Goal: Task Accomplishment & Management: Manage account settings

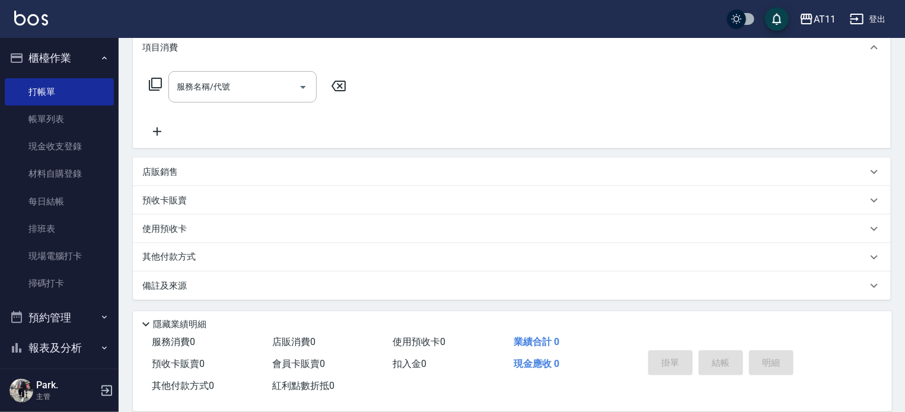
scroll to position [194, 0]
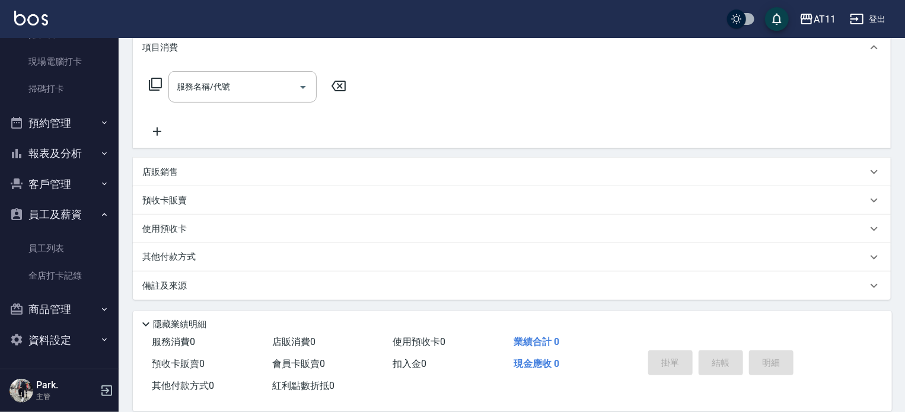
drag, startPoint x: 0, startPoint y: 0, endPoint x: 64, endPoint y: 174, distance: 185.7
click at [64, 174] on button "客戶管理" at bounding box center [59, 184] width 109 height 31
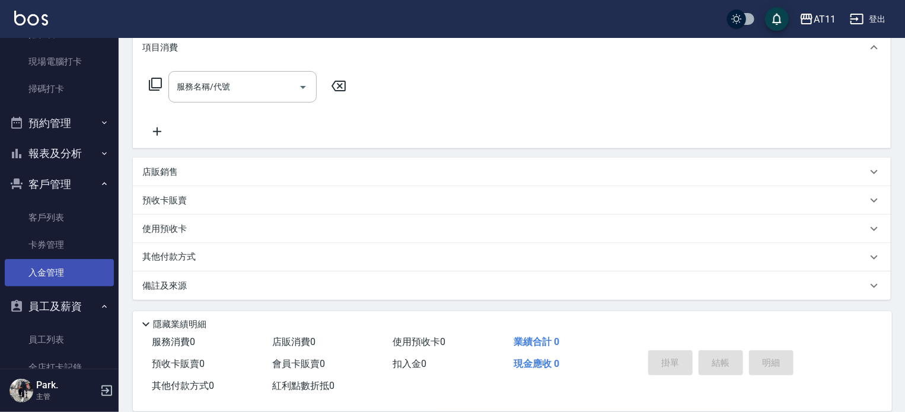
click at [69, 267] on link "入金管理" at bounding box center [59, 272] width 109 height 27
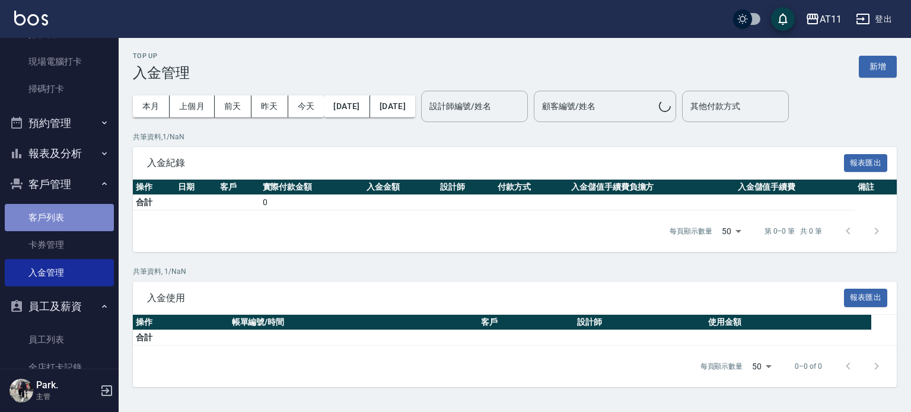
click at [66, 223] on link "客戶列表" at bounding box center [59, 217] width 109 height 27
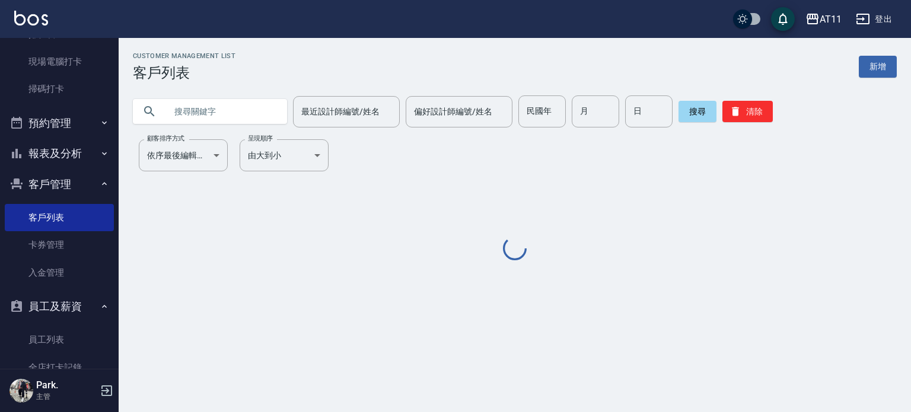
click at [192, 114] on input "text" at bounding box center [221, 111] width 111 height 32
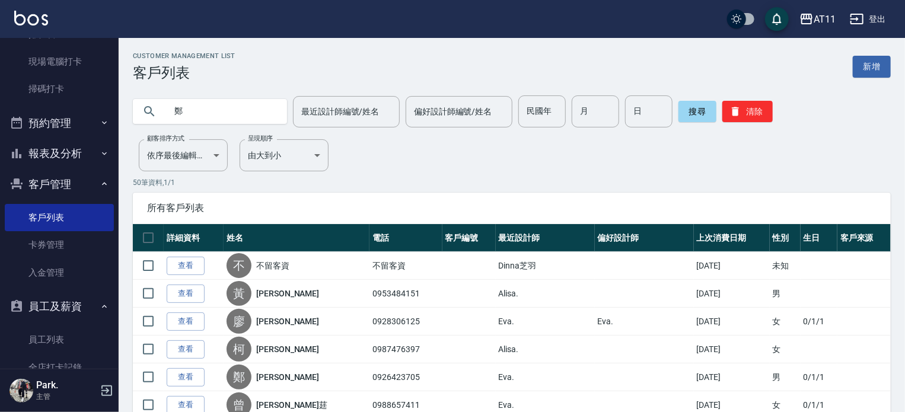
type input "鄭"
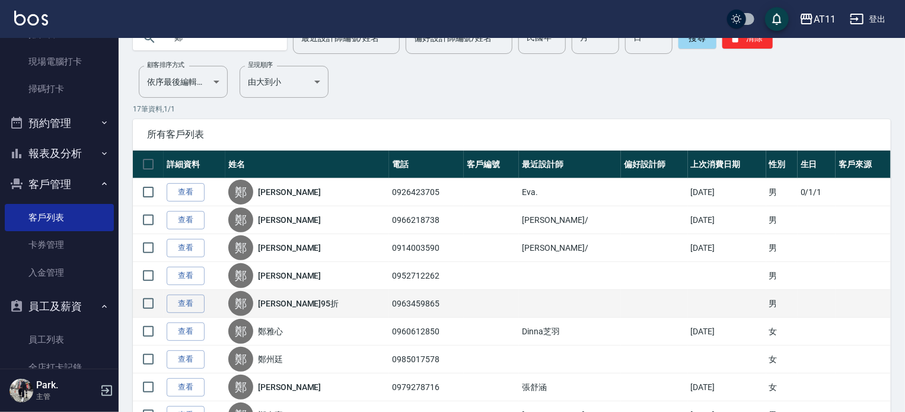
scroll to position [178, 0]
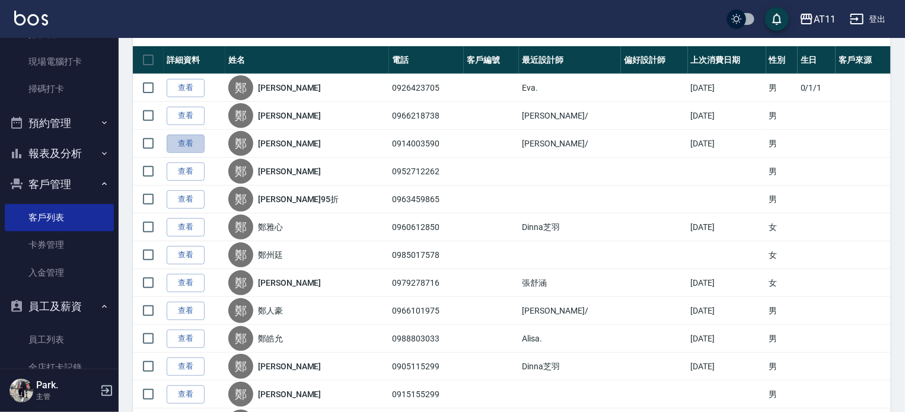
click at [183, 149] on link "查看" at bounding box center [186, 144] width 38 height 18
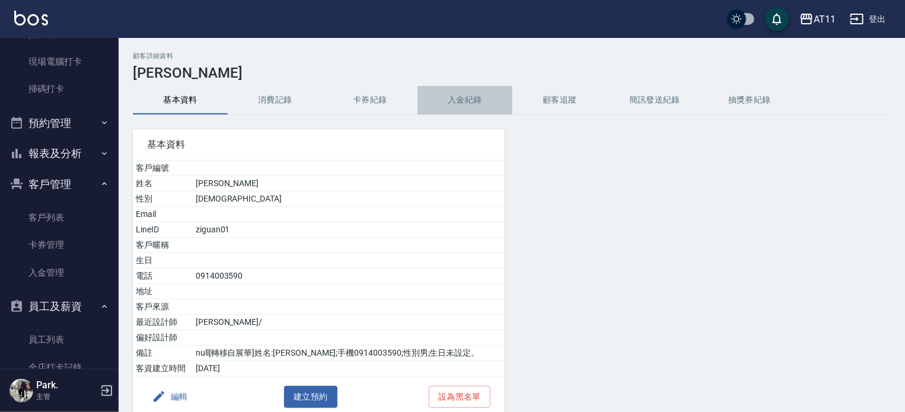
click at [466, 101] on button "入金紀錄" at bounding box center [464, 100] width 95 height 28
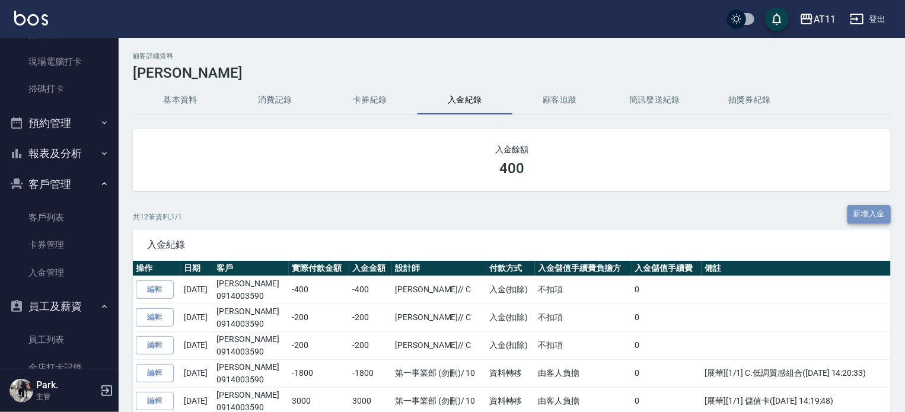
click at [871, 213] on button "新增入金" at bounding box center [869, 214] width 44 height 18
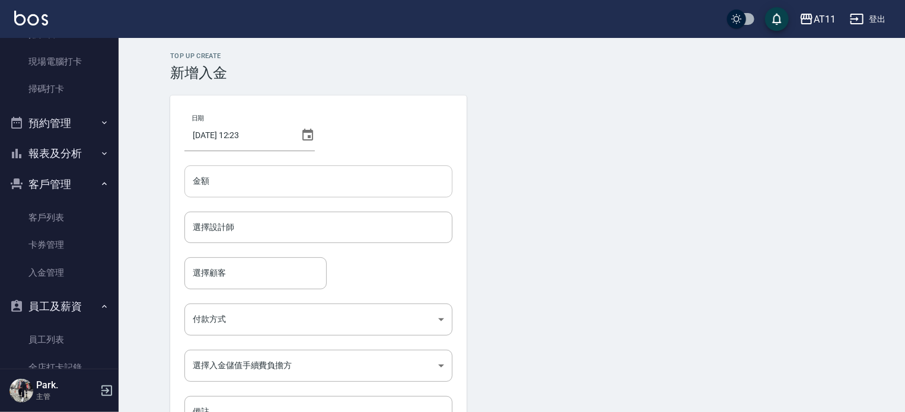
click at [413, 180] on input "金額" at bounding box center [318, 181] width 268 height 32
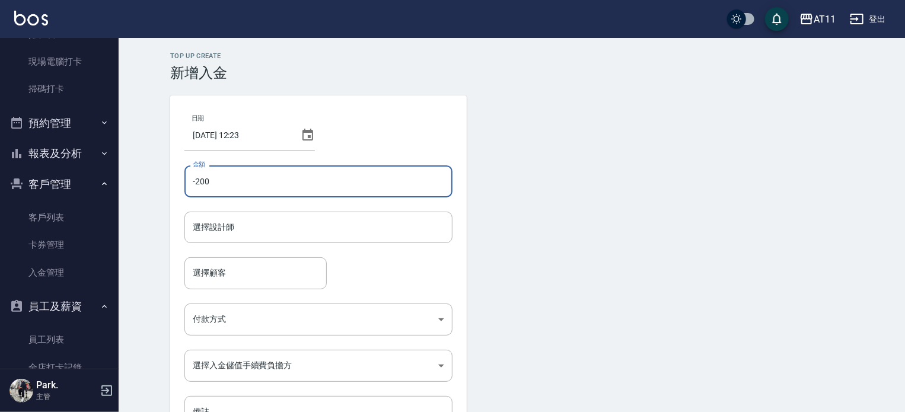
type input "-200"
click at [366, 257] on div "選擇顧客 選擇顧客" at bounding box center [318, 272] width 268 height 31
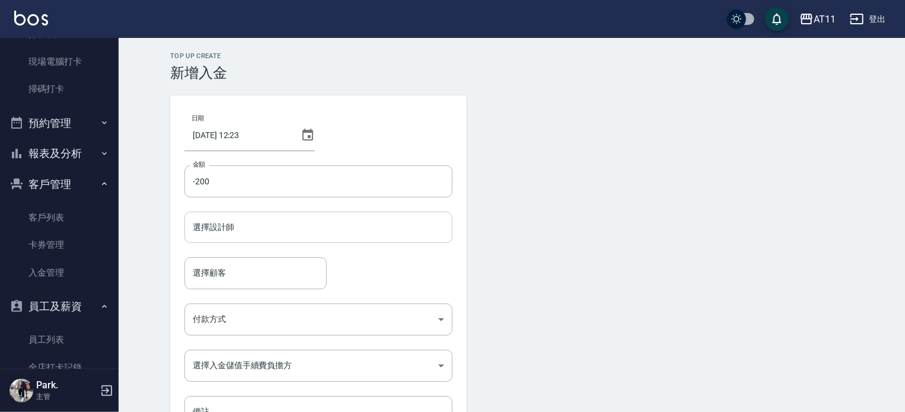
click at [363, 237] on input "選擇設計師" at bounding box center [318, 227] width 257 height 21
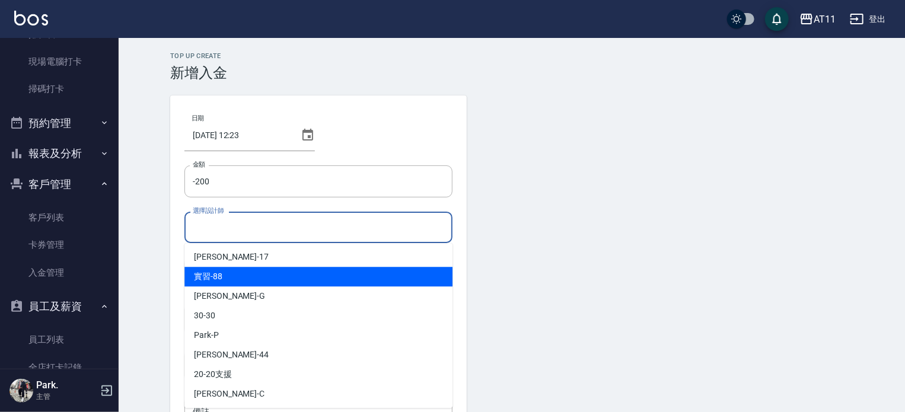
scroll to position [119, 0]
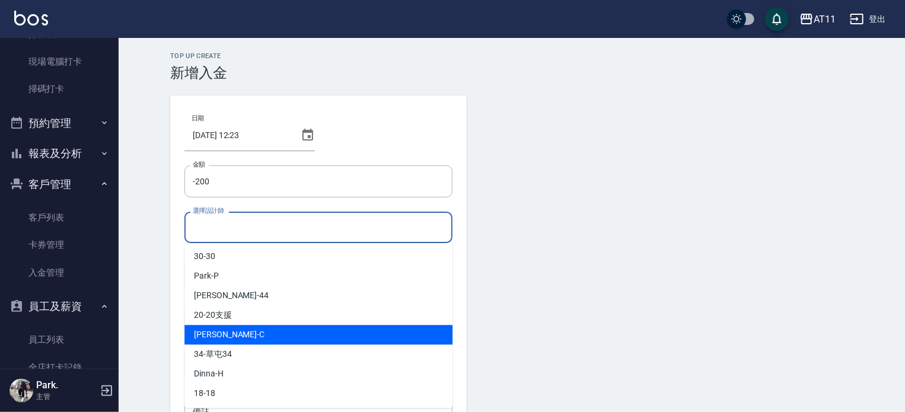
click at [254, 330] on div "[PERSON_NAME]" at bounding box center [318, 335] width 268 height 20
type input "[PERSON_NAME]"
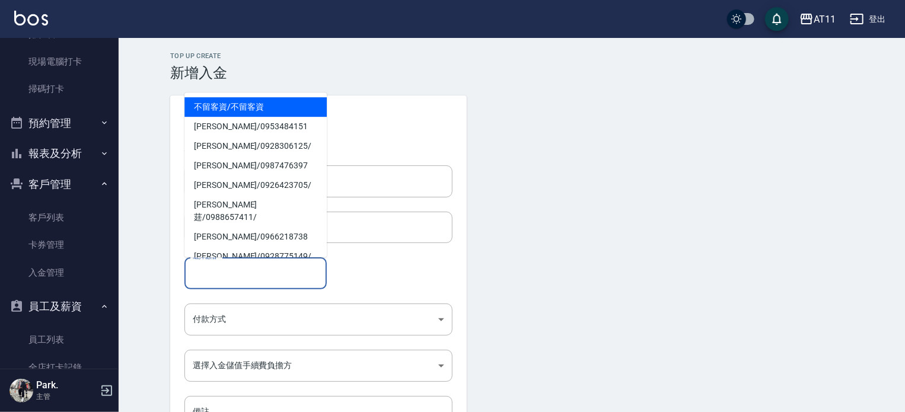
click at [225, 278] on input "選擇顧客" at bounding box center [256, 273] width 132 height 21
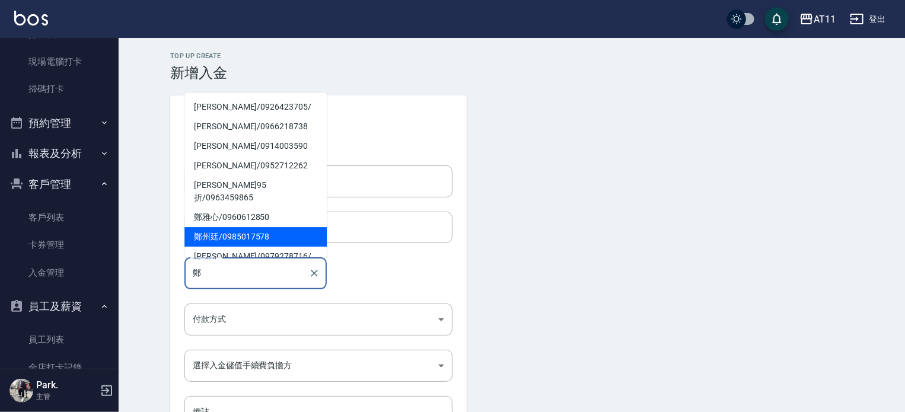
scroll to position [0, 0]
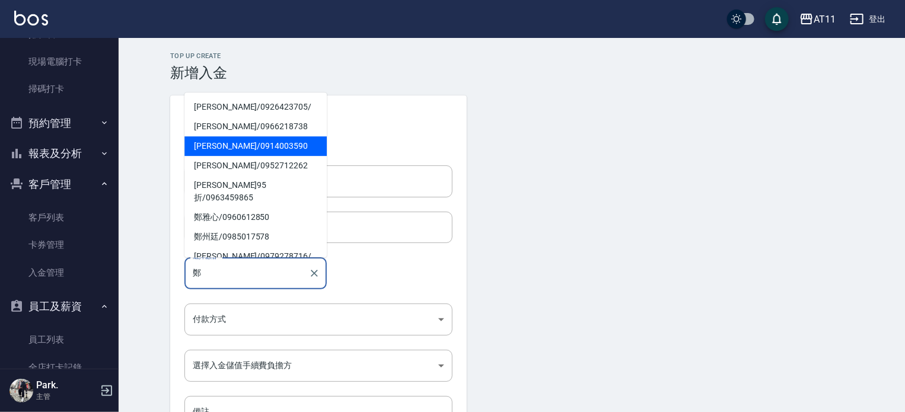
click at [241, 145] on span "[PERSON_NAME] / 0914003590" at bounding box center [255, 146] width 142 height 20
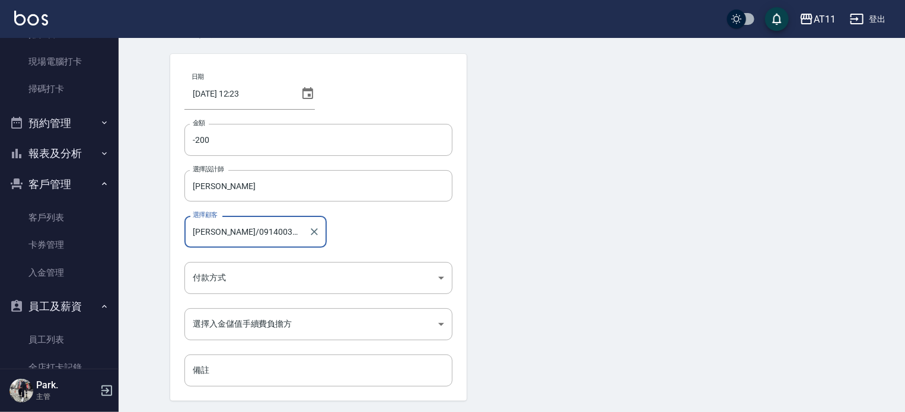
scroll to position [80, 0]
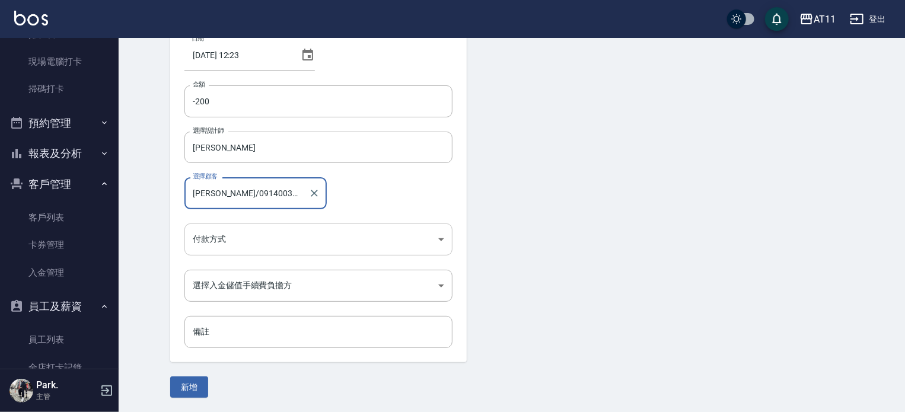
type input "[PERSON_NAME]/0914003590"
click at [235, 232] on body "AT11 登出 櫃檯作業 打帳單 帳單列表 現金收支登錄 材料自購登錄 每日結帳 排班表 現場電腦打卡 掃碼打卡 預約管理 預約管理 單日預約紀錄 單週預約紀…" at bounding box center [452, 166] width 905 height 492
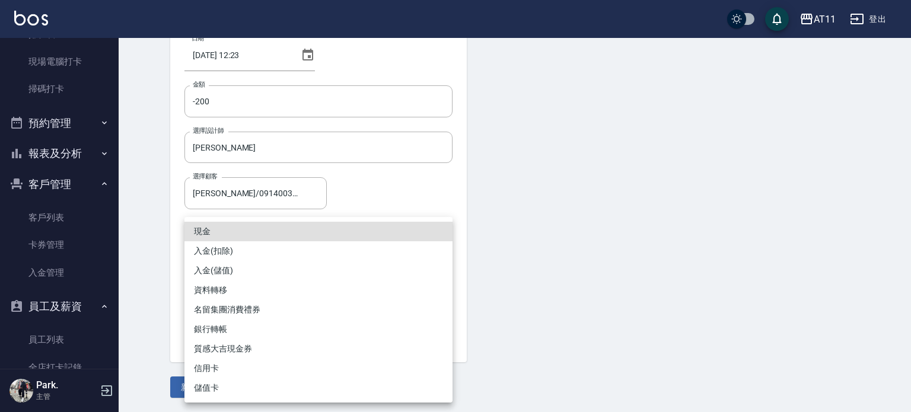
click at [235, 253] on li "入金(扣除)" at bounding box center [318, 251] width 268 height 20
type input "入金(扣除)"
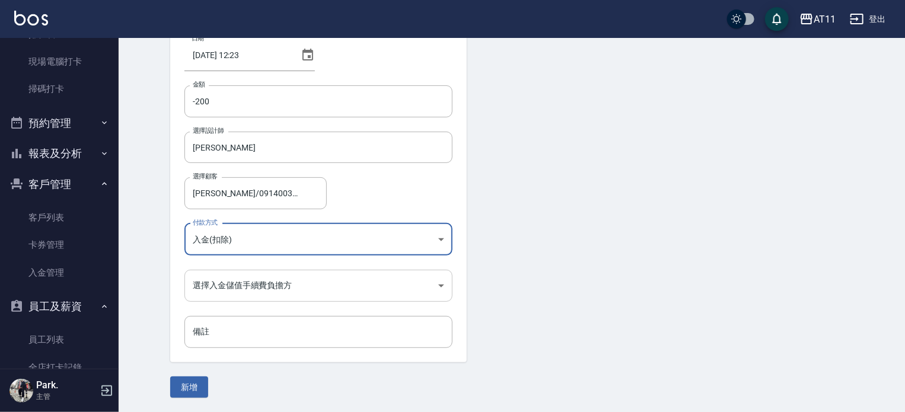
click at [236, 280] on body "AT11 登出 櫃檯作業 打帳單 帳單列表 現金收支登錄 材料自購登錄 每日結帳 排班表 現場電腦打卡 掃碼打卡 預約管理 預約管理 單日預約紀錄 單週預約紀…" at bounding box center [452, 166] width 905 height 492
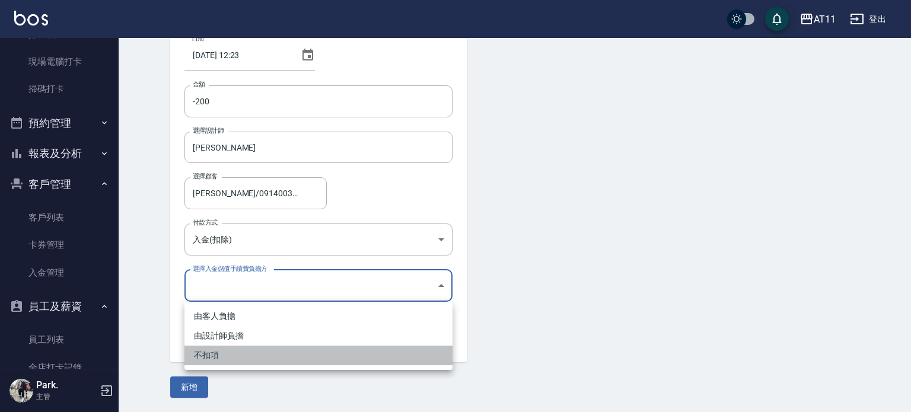
drag, startPoint x: 253, startPoint y: 359, endPoint x: 247, endPoint y: 358, distance: 6.0
click at [253, 359] on li "不扣項" at bounding box center [318, 356] width 268 height 20
type input "WITHOUTHANDLINGFEE"
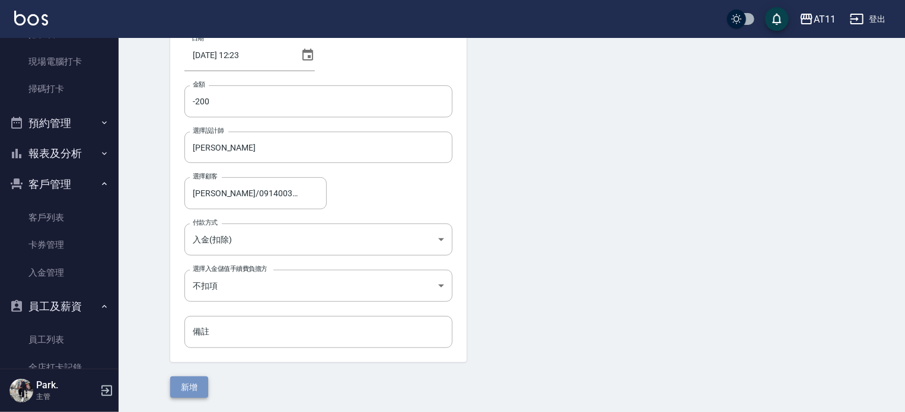
click at [192, 386] on button "新增" at bounding box center [189, 388] width 38 height 22
